Goal: Task Accomplishment & Management: Manage account settings

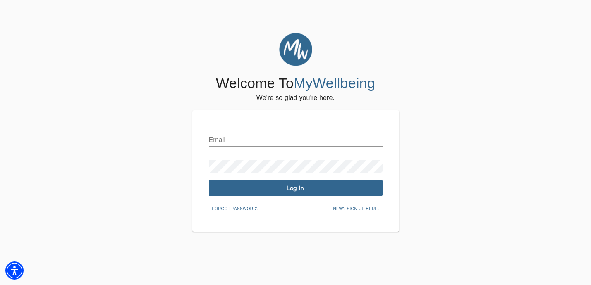
click at [257, 141] on input "text" at bounding box center [296, 140] width 174 height 13
type input "[EMAIL_ADDRESS][DOMAIN_NAME]"
click at [269, 189] on span "Log In" at bounding box center [295, 188] width 167 height 8
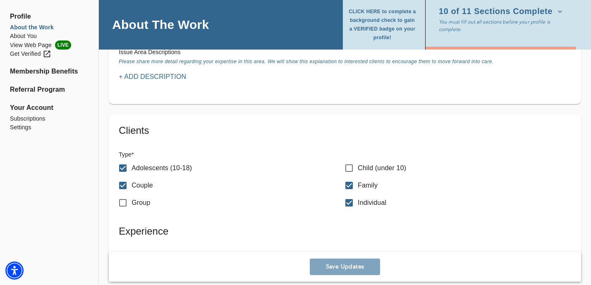
scroll to position [667, 0]
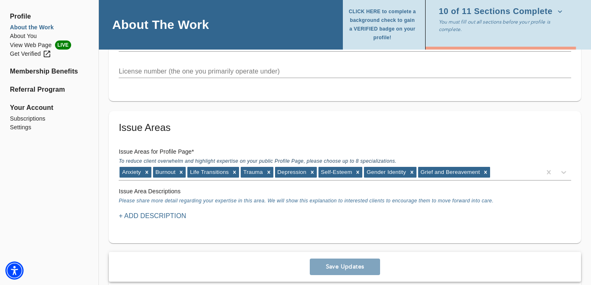
click at [556, 11] on icon "button" at bounding box center [560, 11] width 8 height 8
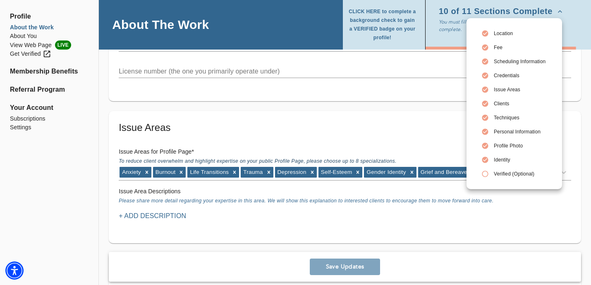
click at [486, 175] on icon at bounding box center [484, 173] width 7 height 7
click at [388, 12] on div at bounding box center [295, 142] width 591 height 285
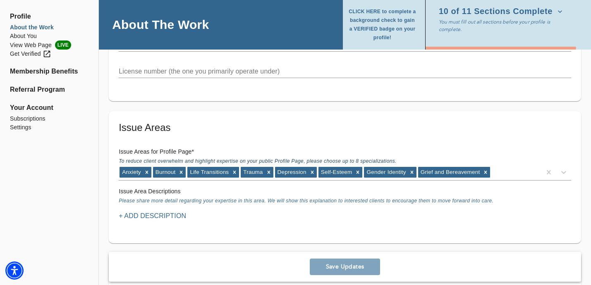
click at [382, 17] on span "CLICK HERE to complete a background check to gain a VERIFIED badge on your prof…" at bounding box center [382, 24] width 69 height 35
click at [31, 121] on li "Subscriptions" at bounding box center [49, 119] width 79 height 9
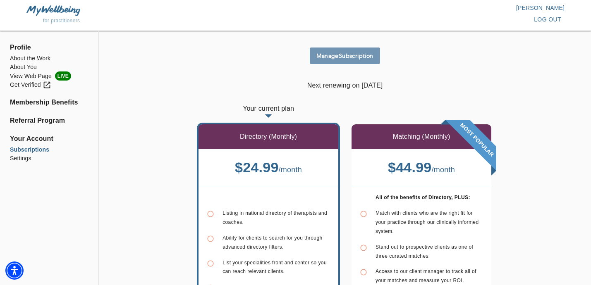
click at [351, 52] on span "Manage Subscription" at bounding box center [345, 56] width 64 height 8
